Goal: Use online tool/utility: Use online tool/utility

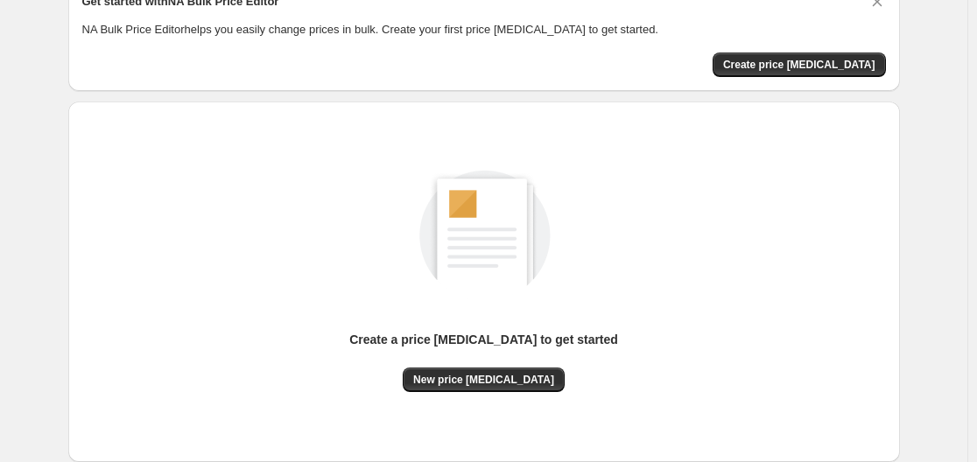
scroll to position [193, 0]
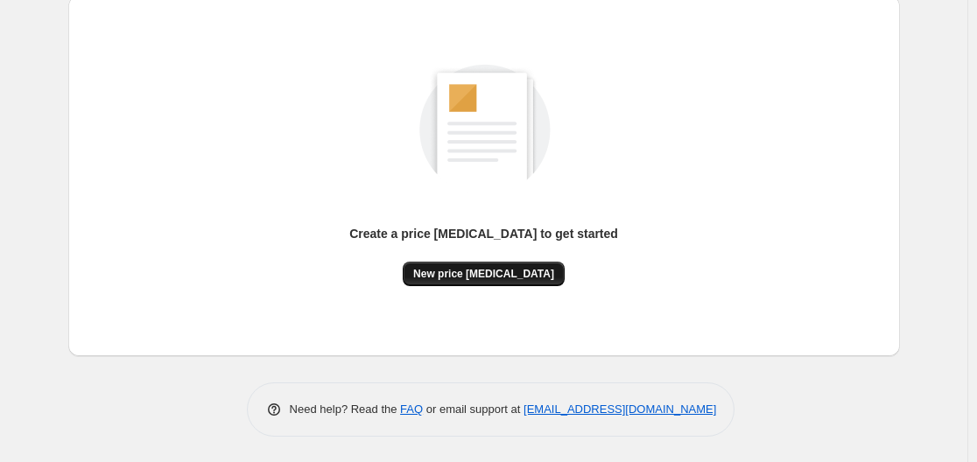
click at [498, 270] on span "New price [MEDICAL_DATA]" at bounding box center [483, 274] width 141 height 14
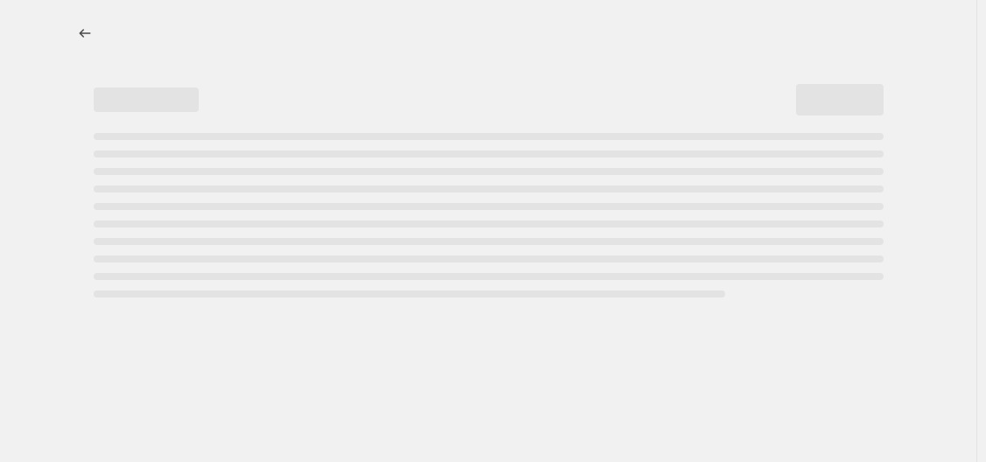
select select "percentage"
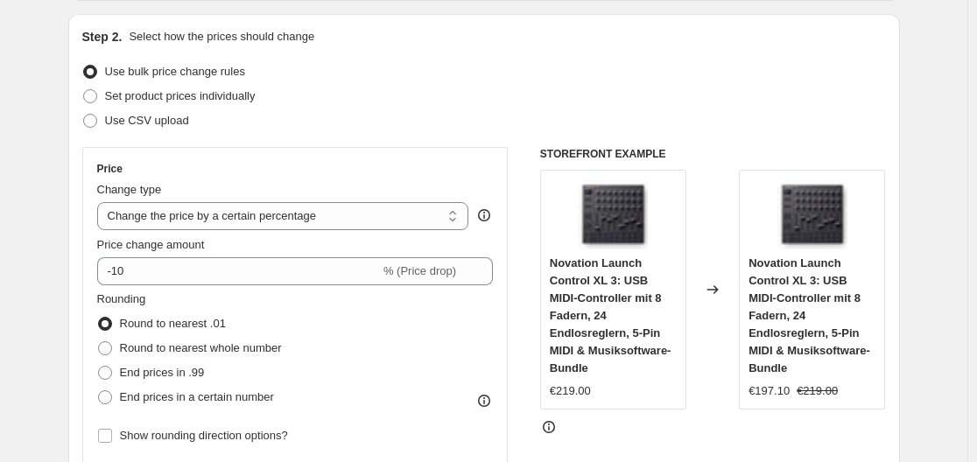
scroll to position [263, 0]
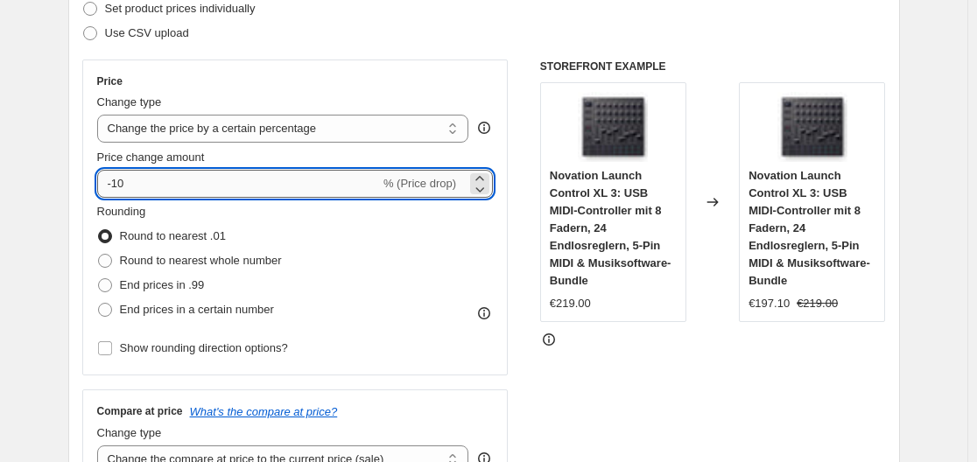
drag, startPoint x: 116, startPoint y: 182, endPoint x: 132, endPoint y: 183, distance: 15.8
click at [132, 183] on input "-10" at bounding box center [238, 184] width 283 height 28
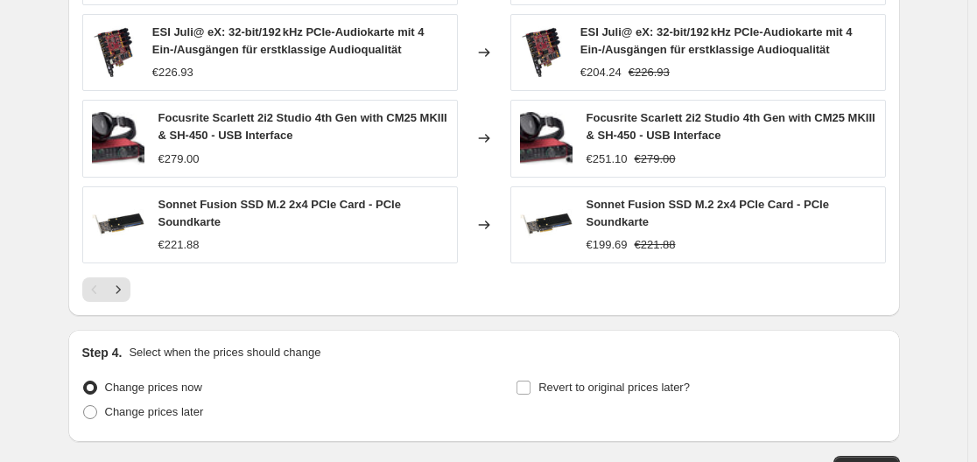
scroll to position [1351, 0]
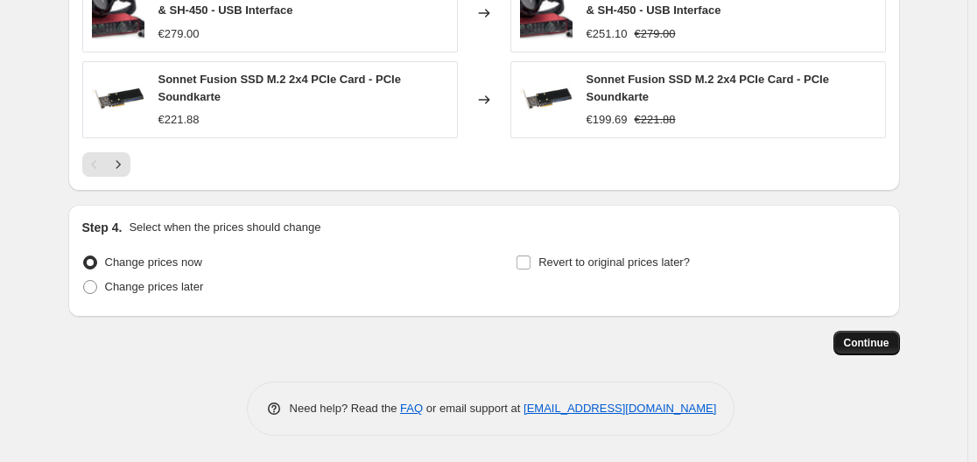
type input "-30"
click at [862, 339] on span "Continue" at bounding box center [867, 343] width 46 height 14
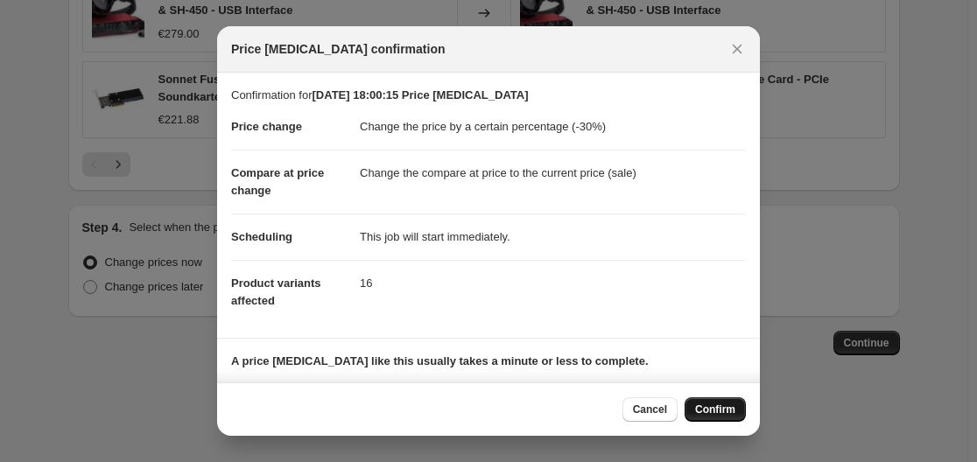
click at [717, 411] on span "Confirm" at bounding box center [715, 410] width 40 height 14
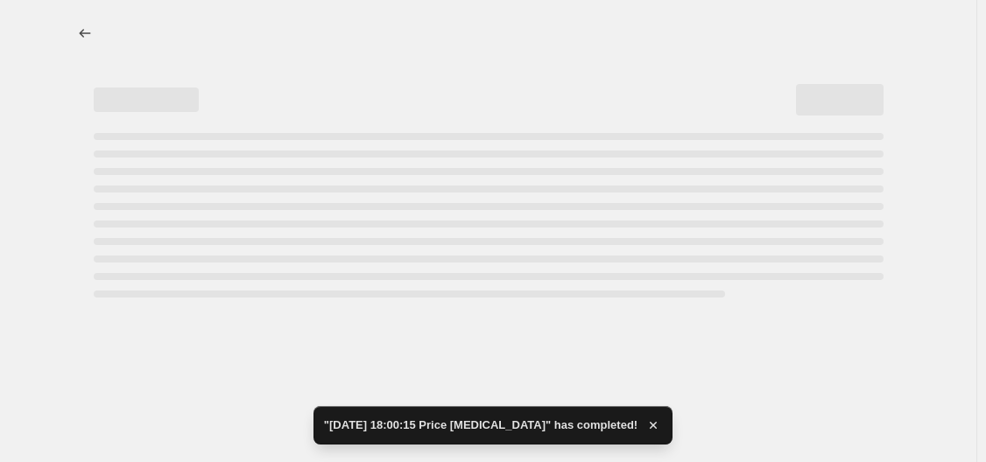
select select "percentage"
